Goal: Navigation & Orientation: Find specific page/section

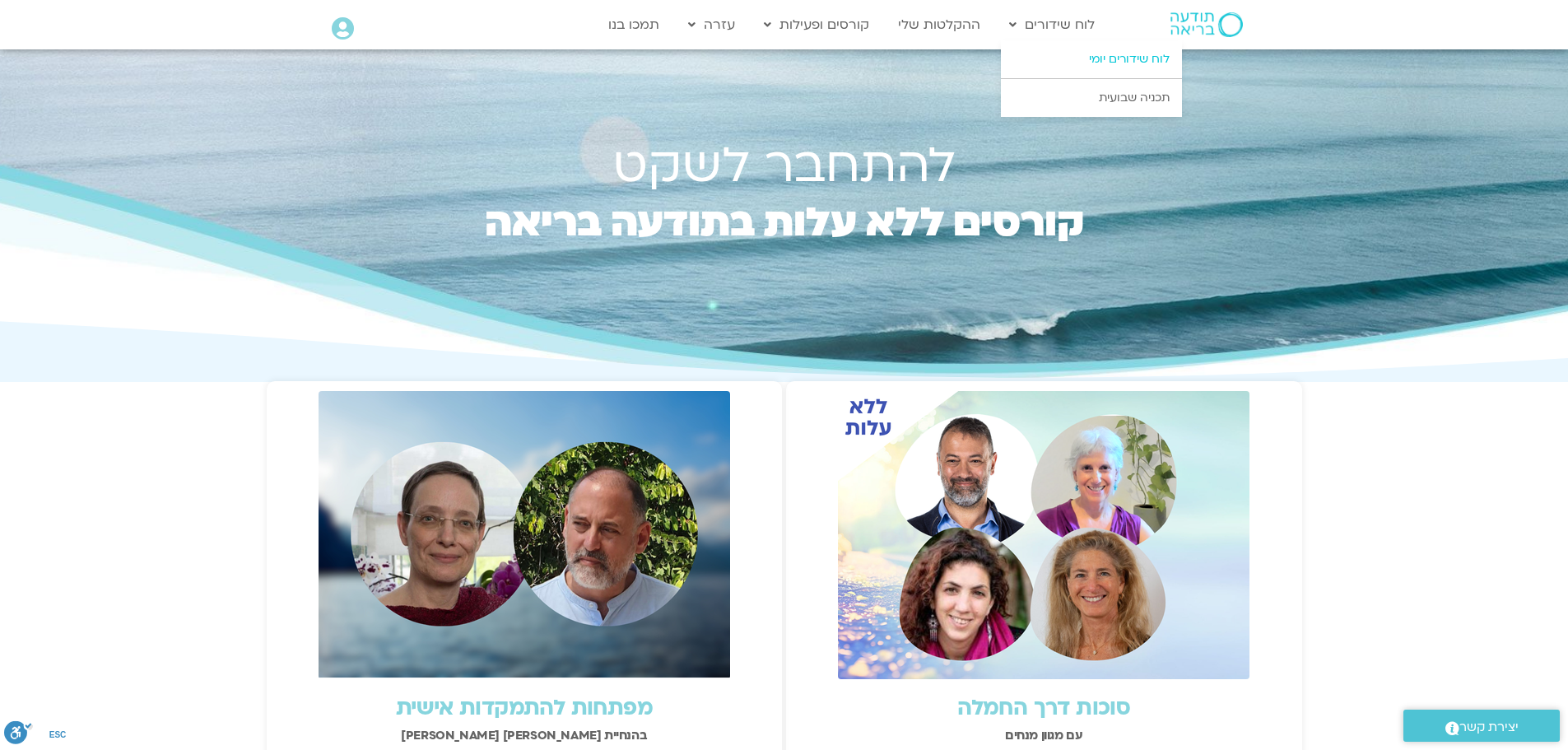
click at [1093, 57] on link "לוח שידורים יומי" at bounding box center [1091, 60] width 181 height 38
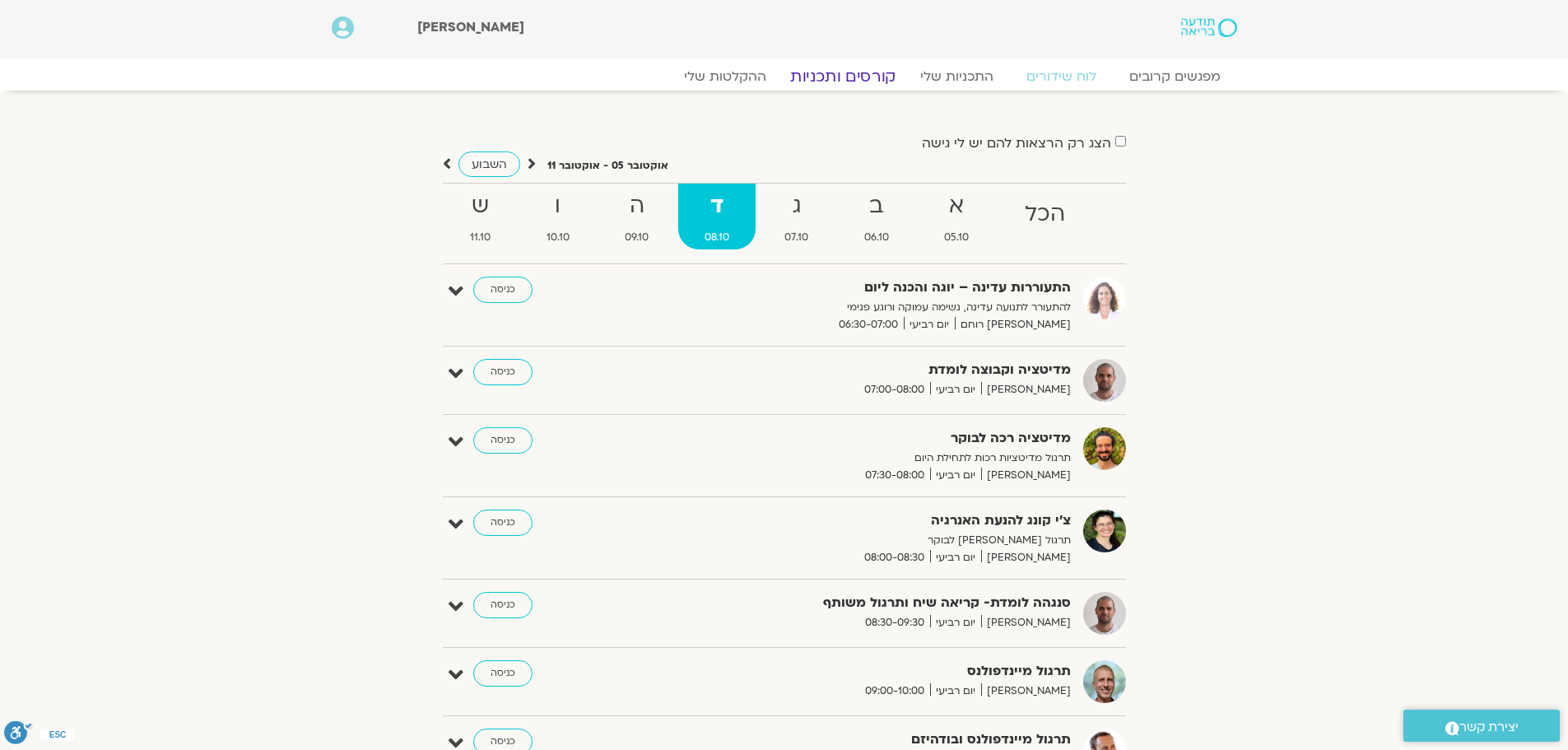
click at [867, 74] on link "קורסים ותכניות" at bounding box center [842, 77] width 144 height 20
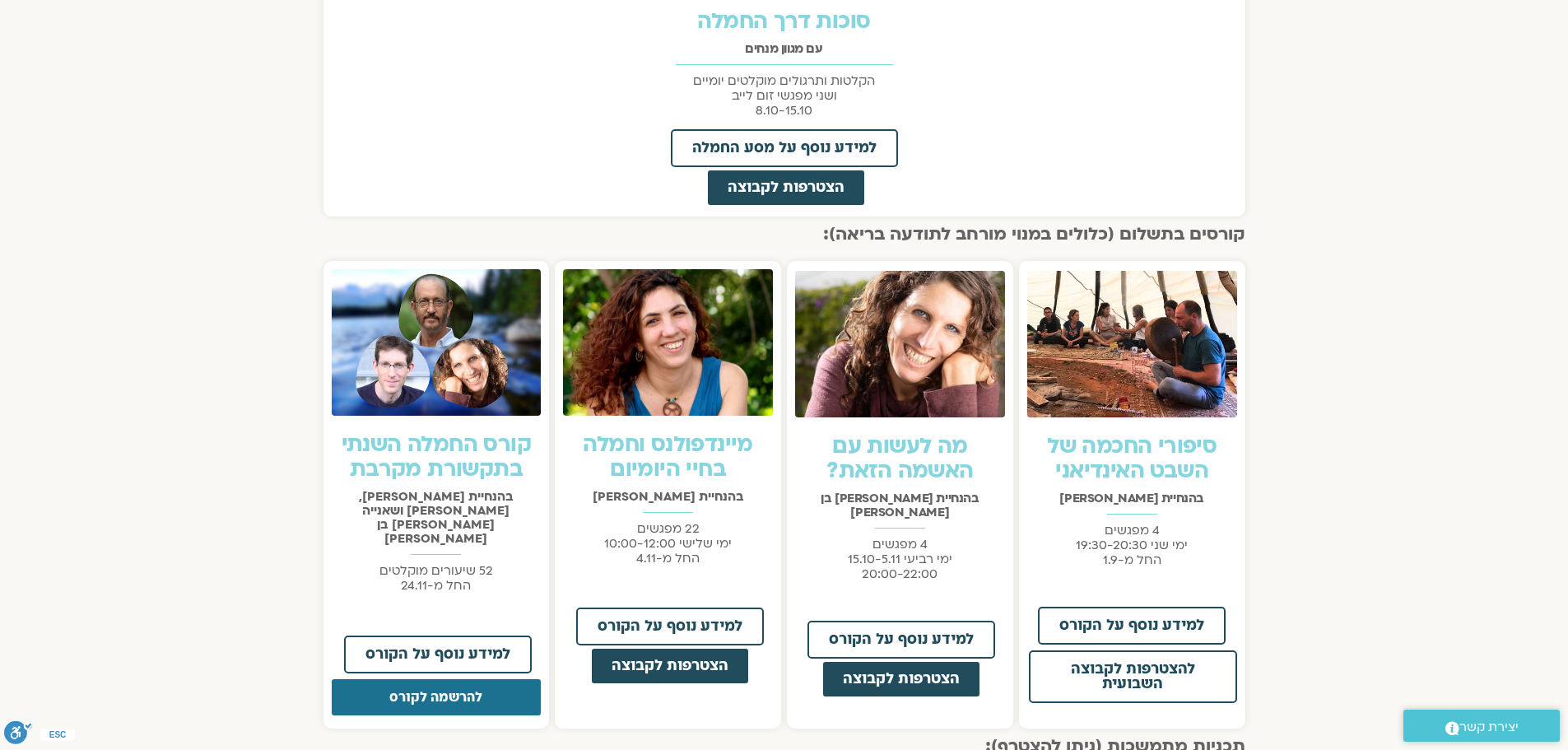
scroll to position [988, 0]
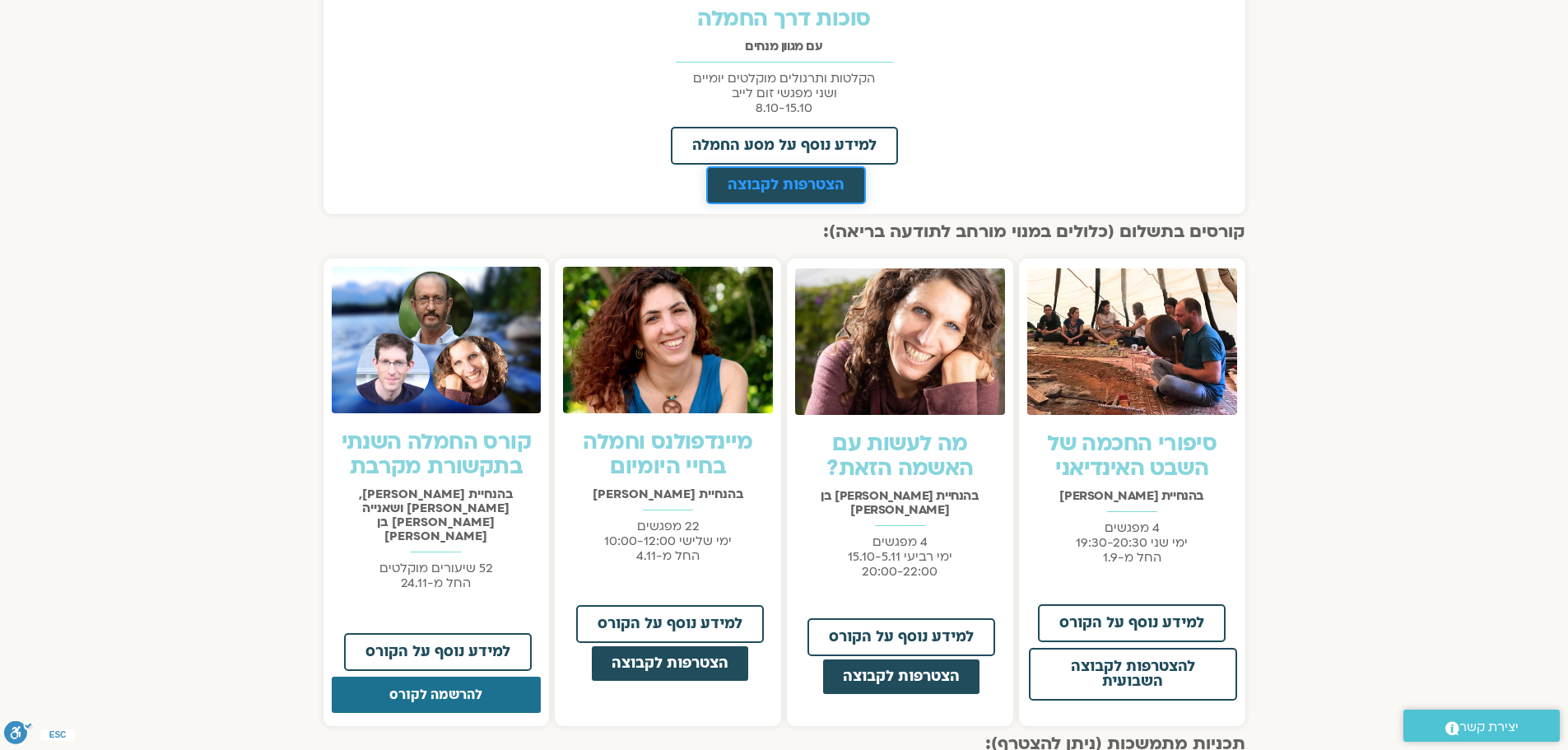
click at [756, 187] on span "הצטרפות לקבוצה" at bounding box center [786, 185] width 117 height 15
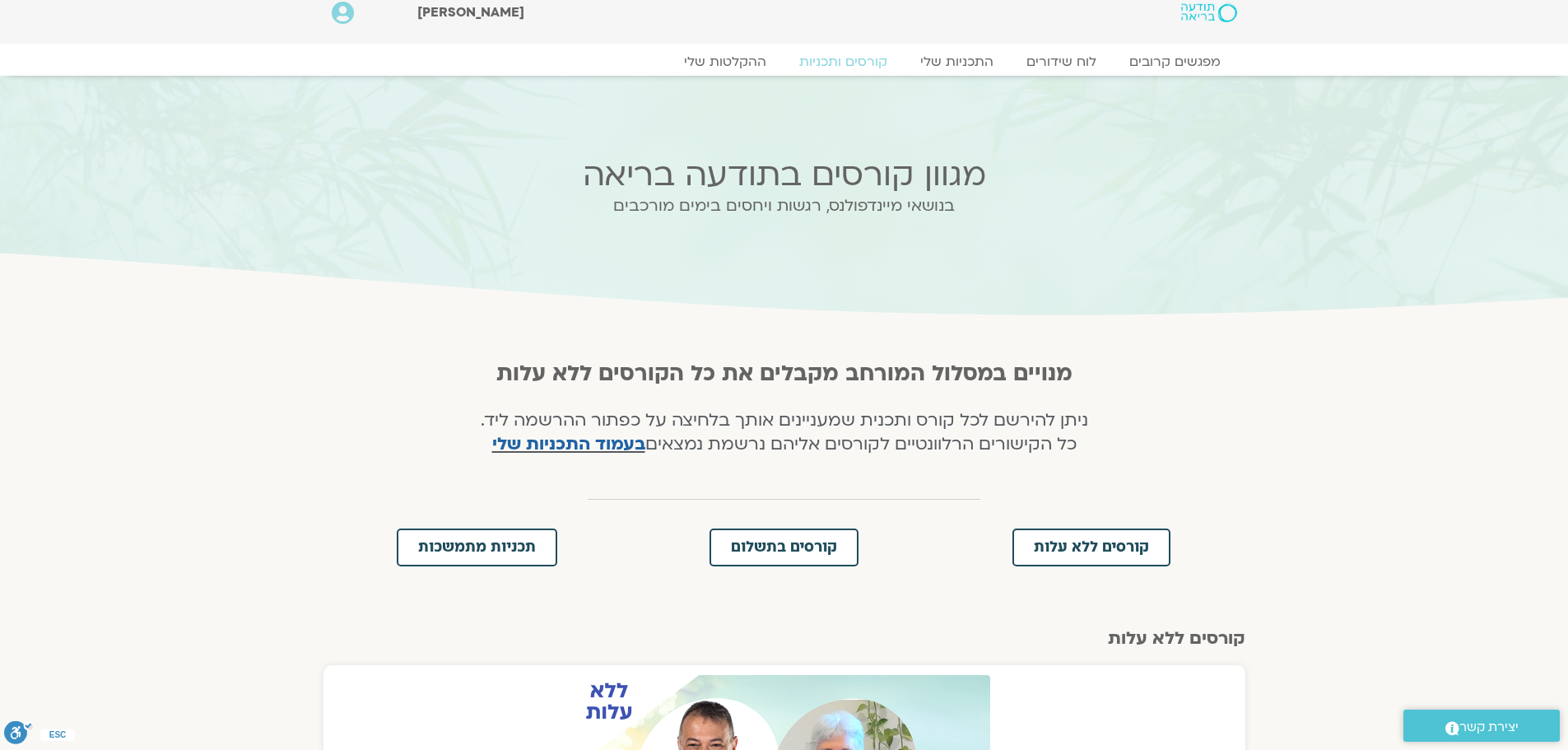
scroll to position [0, 0]
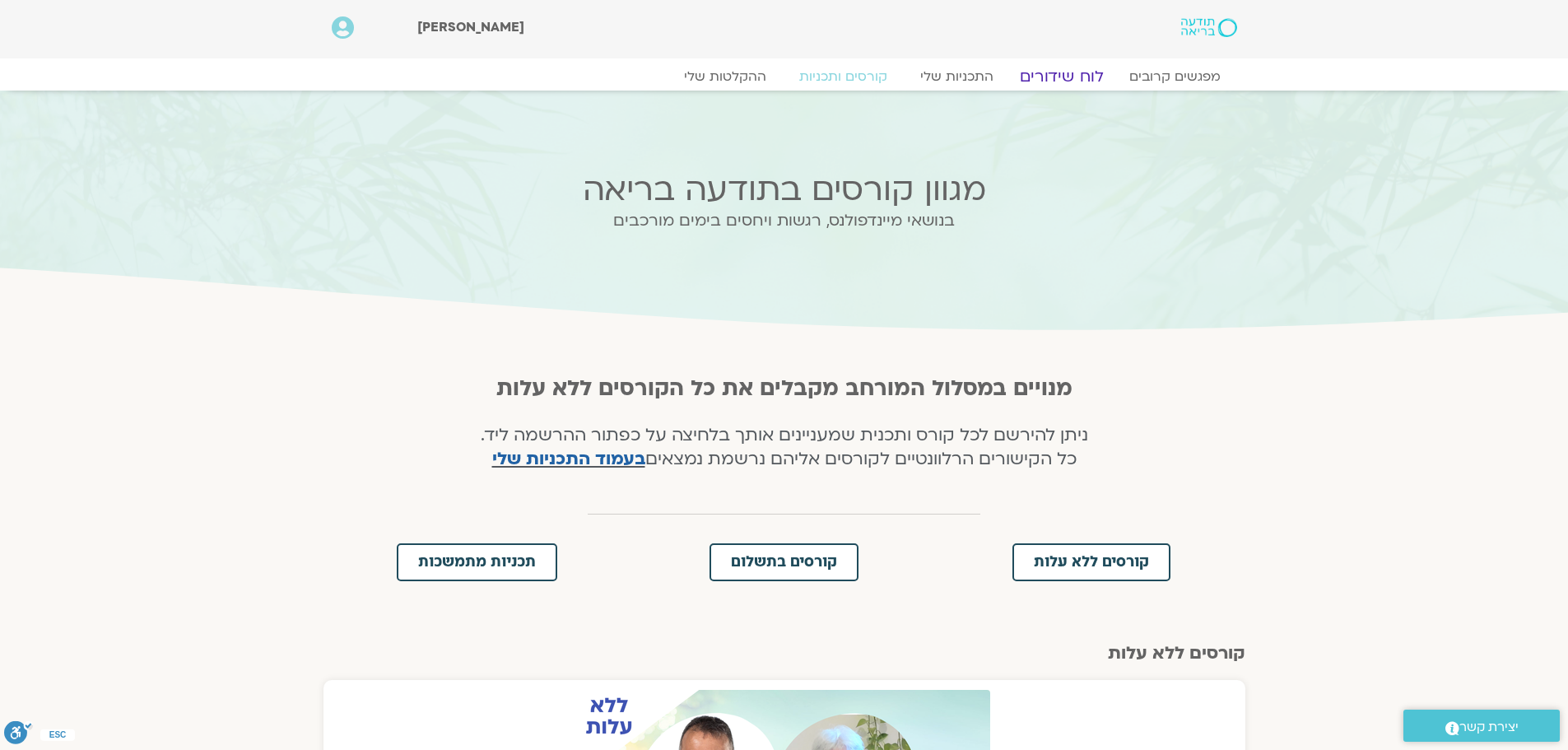
click at [1039, 74] on link "לוח שידורים" at bounding box center [1060, 77] width 124 height 20
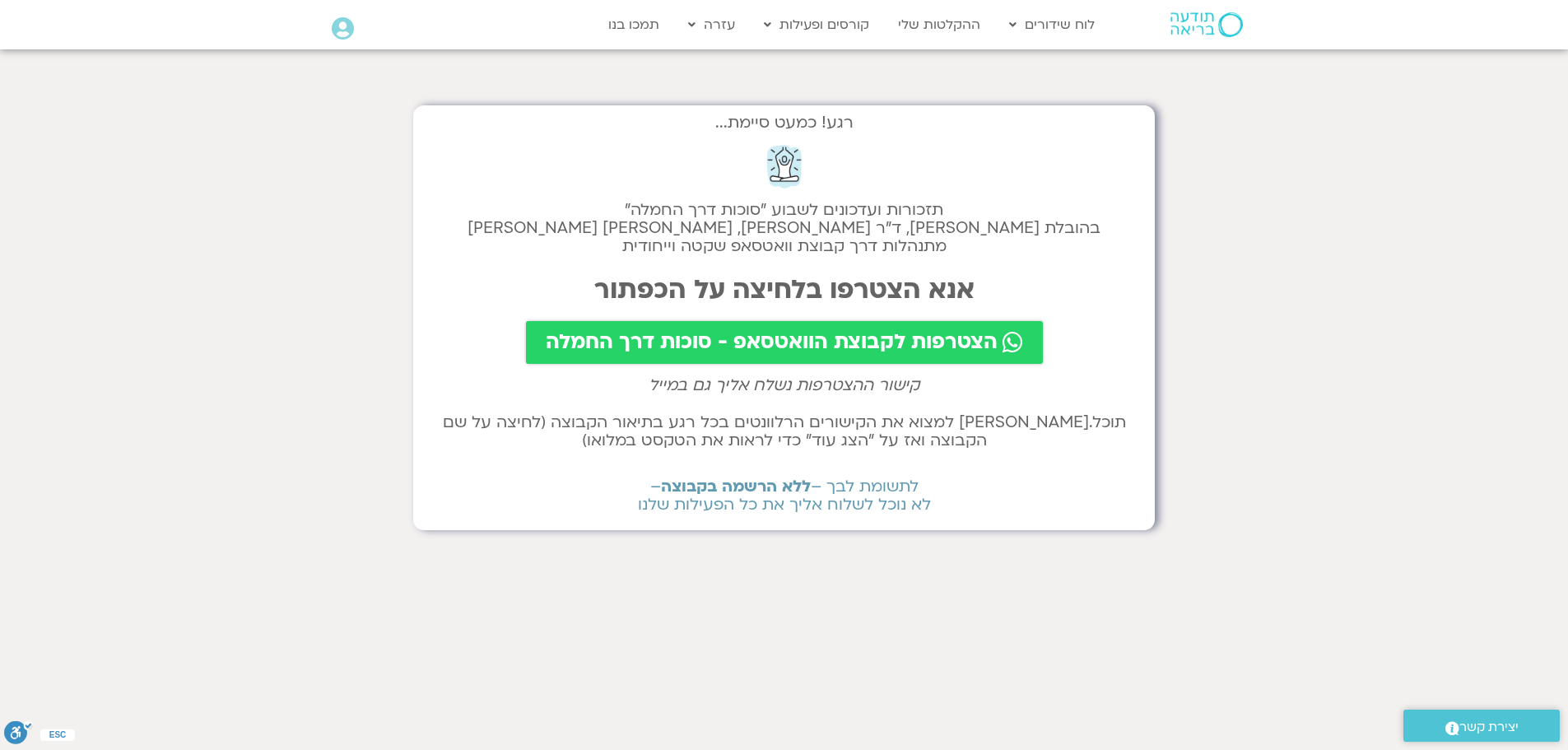
click at [809, 335] on span "הצטרפות לקבוצת הוואטסאפ - סוכות דרך החמלה" at bounding box center [771, 342] width 452 height 23
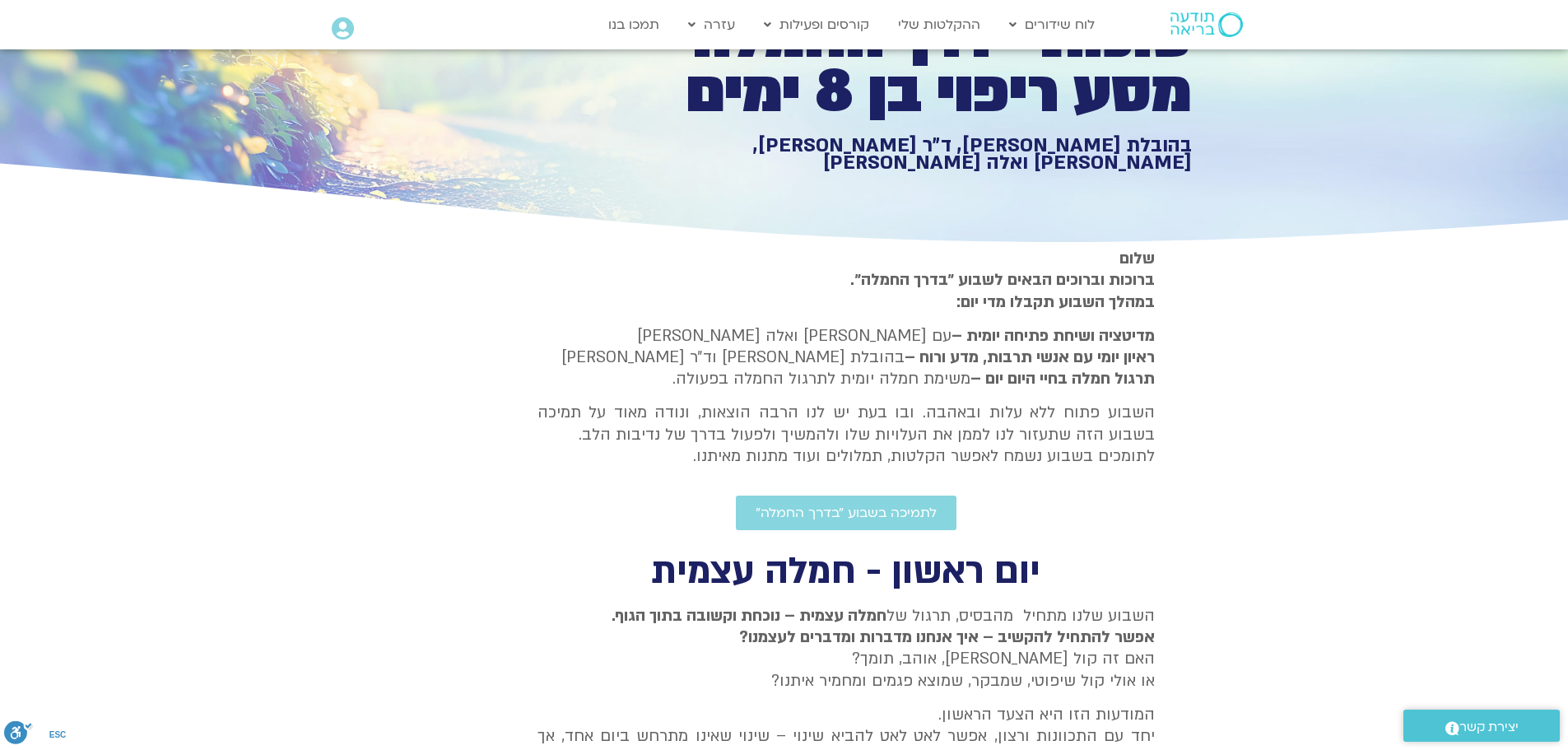
scroll to position [145, 0]
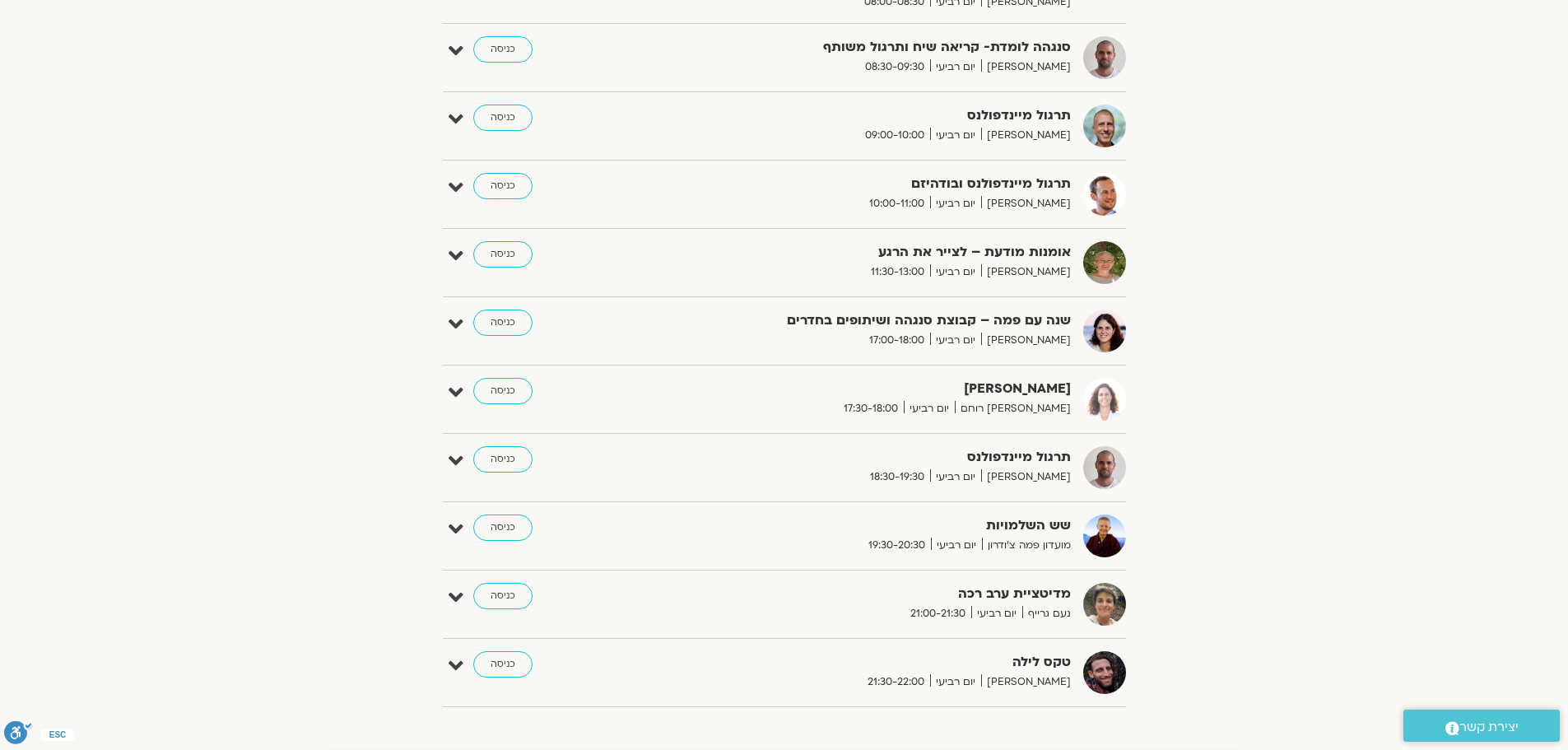
scroll to position [536, 0]
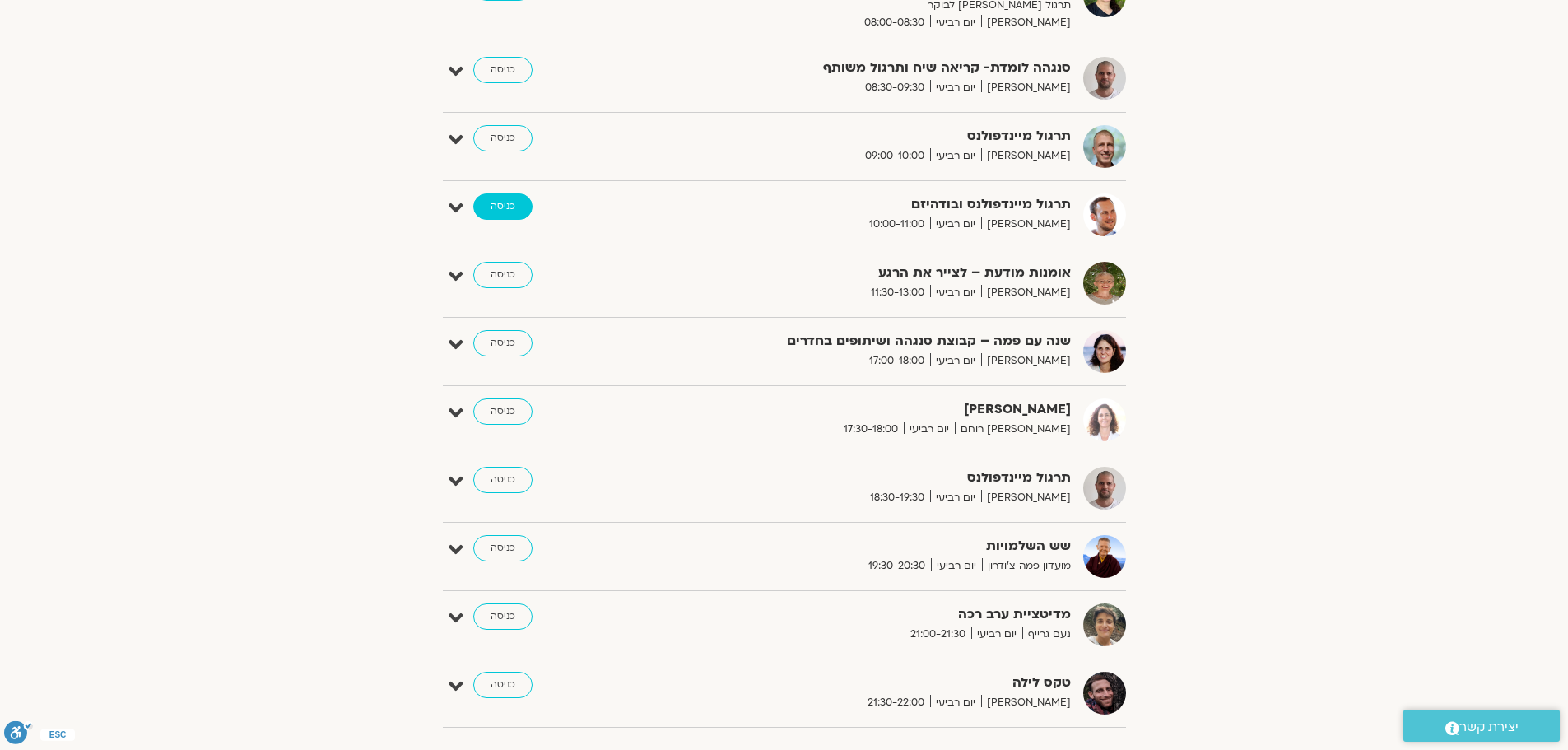
click at [500, 207] on link "כניסה" at bounding box center [502, 207] width 59 height 26
